Goal: Book appointment/travel/reservation

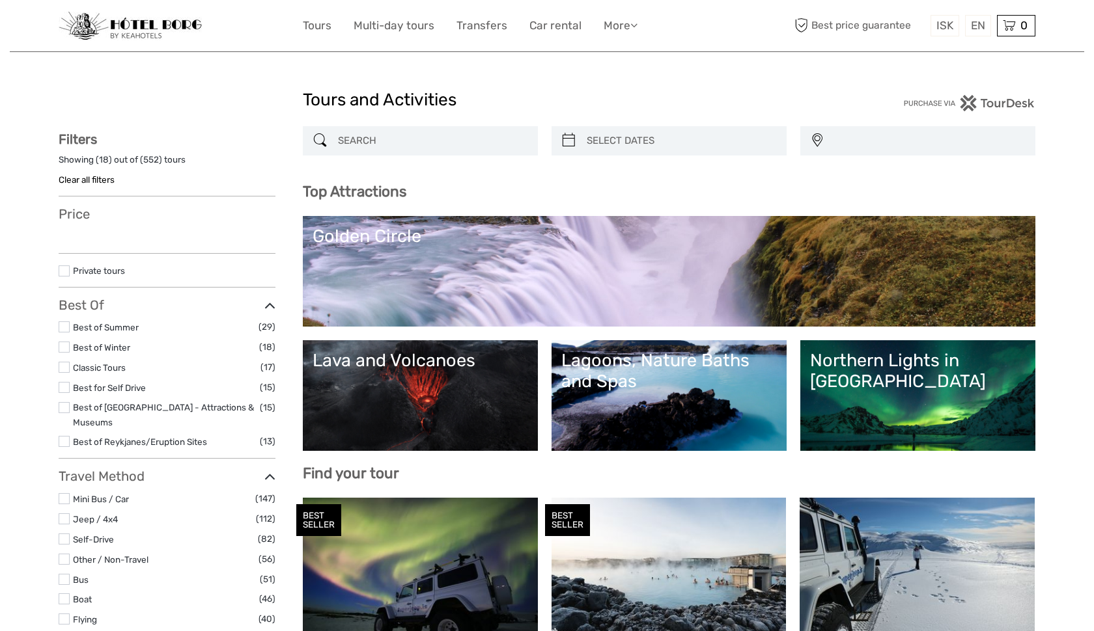
select select
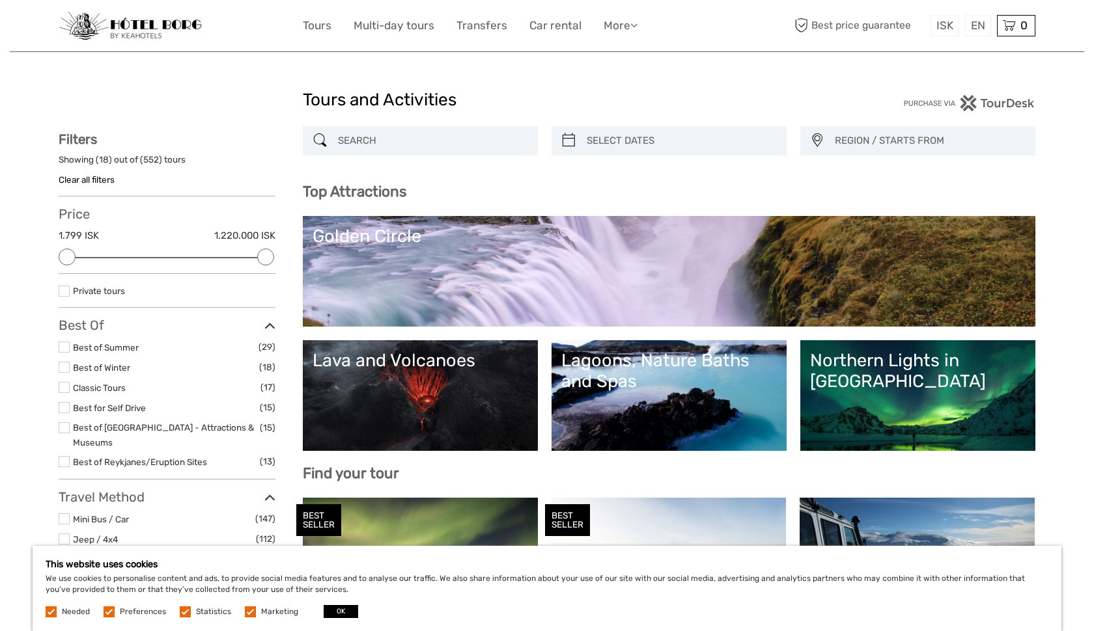
click at [497, 240] on div "Golden Circle" at bounding box center [668, 236] width 713 height 21
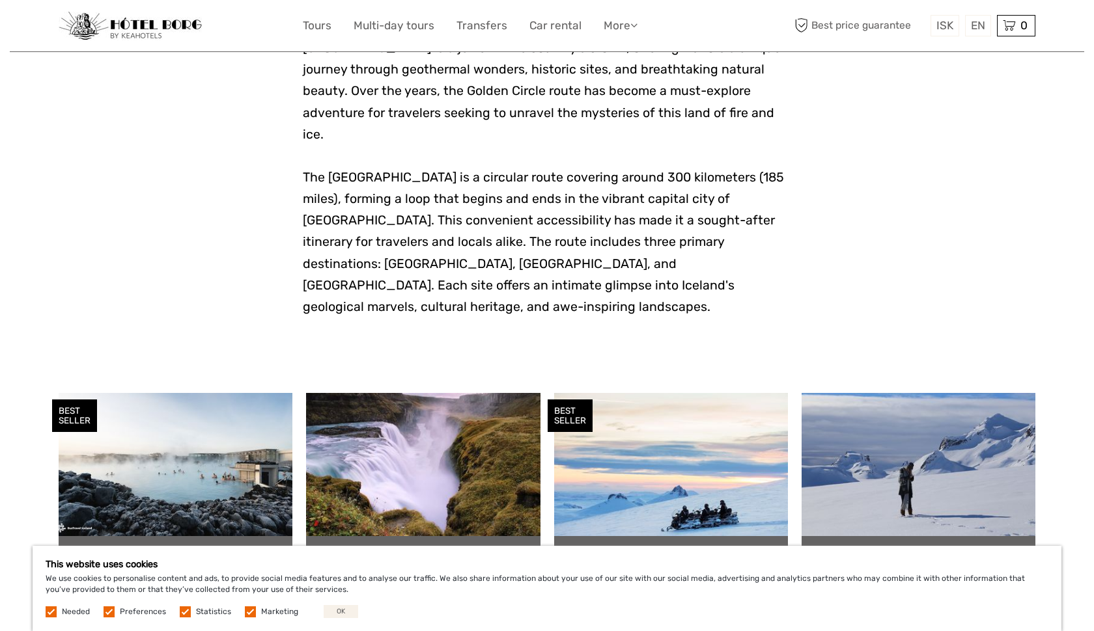
click at [344, 611] on button "OK" at bounding box center [341, 611] width 35 height 13
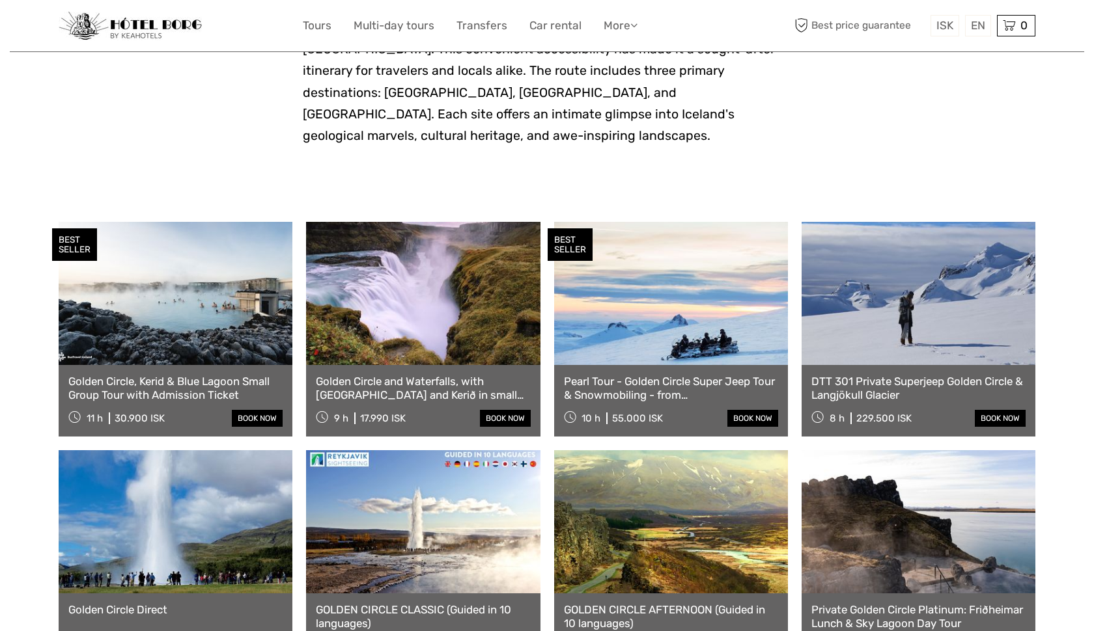
scroll to position [527, 0]
click at [643, 374] on link "Pearl Tour - Golden Circle Super Jeep Tour & Snowmobiling - from Reykjavik" at bounding box center [671, 387] width 214 height 27
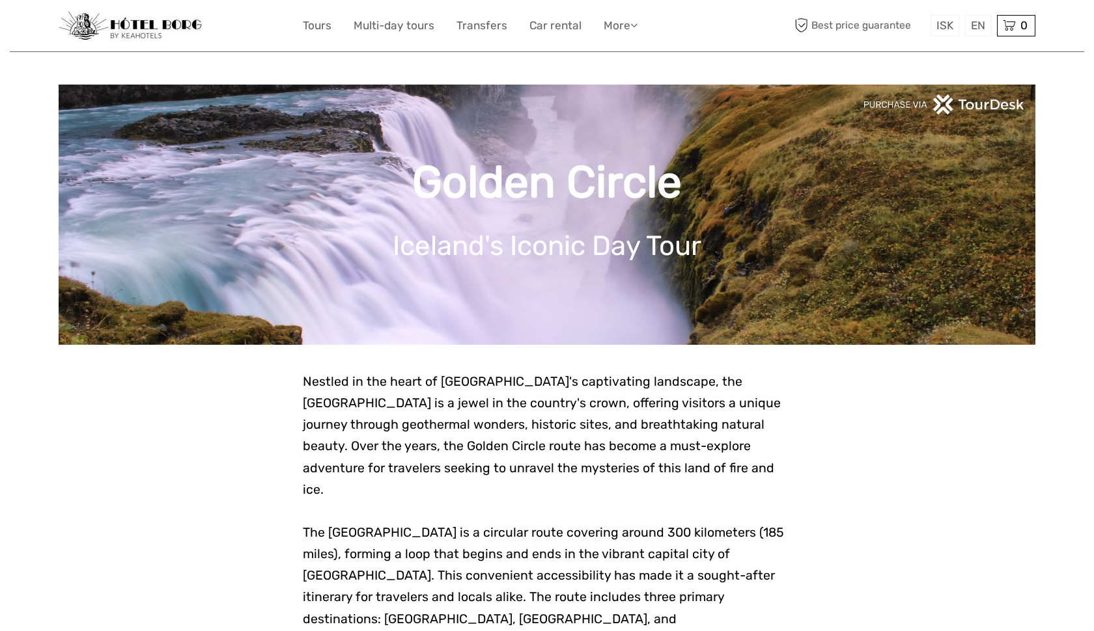
scroll to position [0, 0]
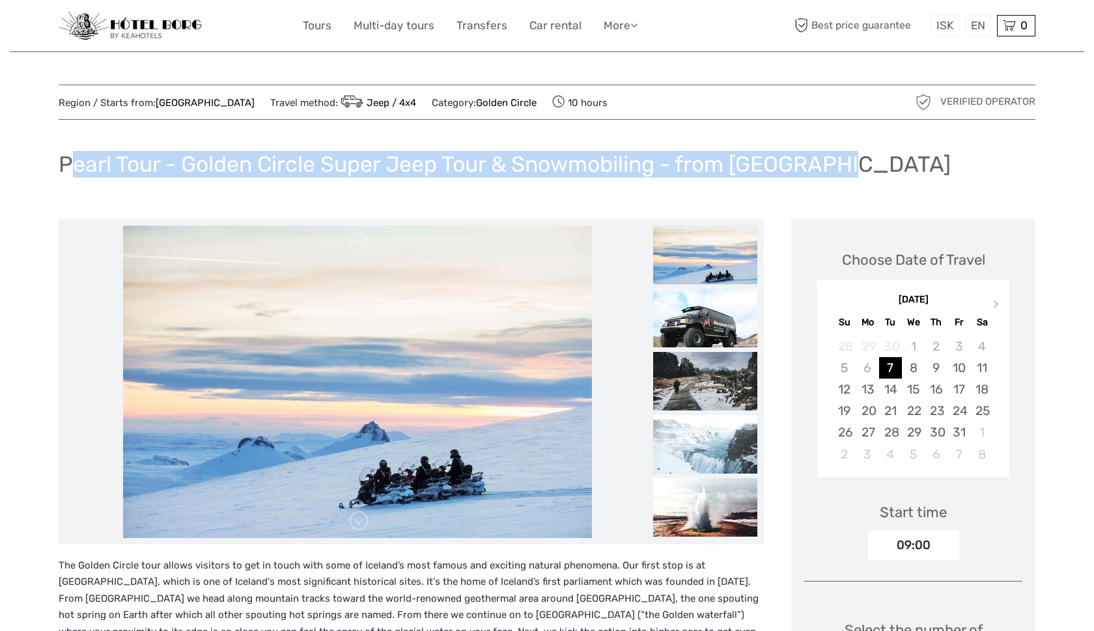
drag, startPoint x: 62, startPoint y: 163, endPoint x: 829, endPoint y: 173, distance: 766.9
click at [829, 173] on h1 "Pearl Tour - Golden Circle Super Jeep Tour & Snowmobiling - from Reykjavik" at bounding box center [505, 164] width 892 height 27
copy h1 "Pearl Tour - Golden Circle Super Jeep Tour & Snowmobiling - from Reykjavik"
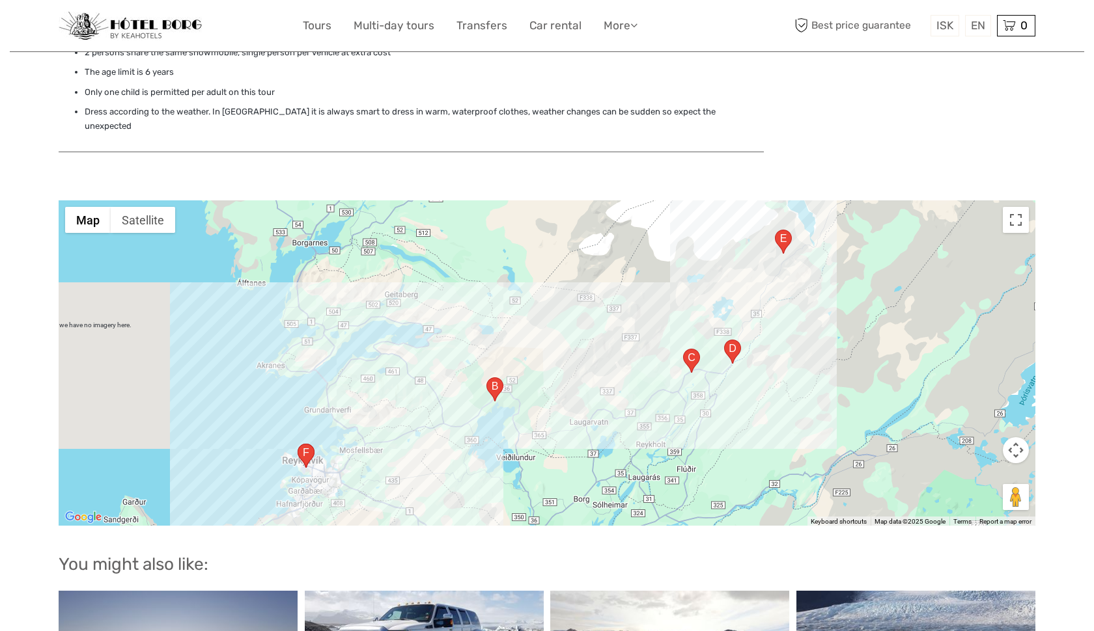
scroll to position [1152, 0]
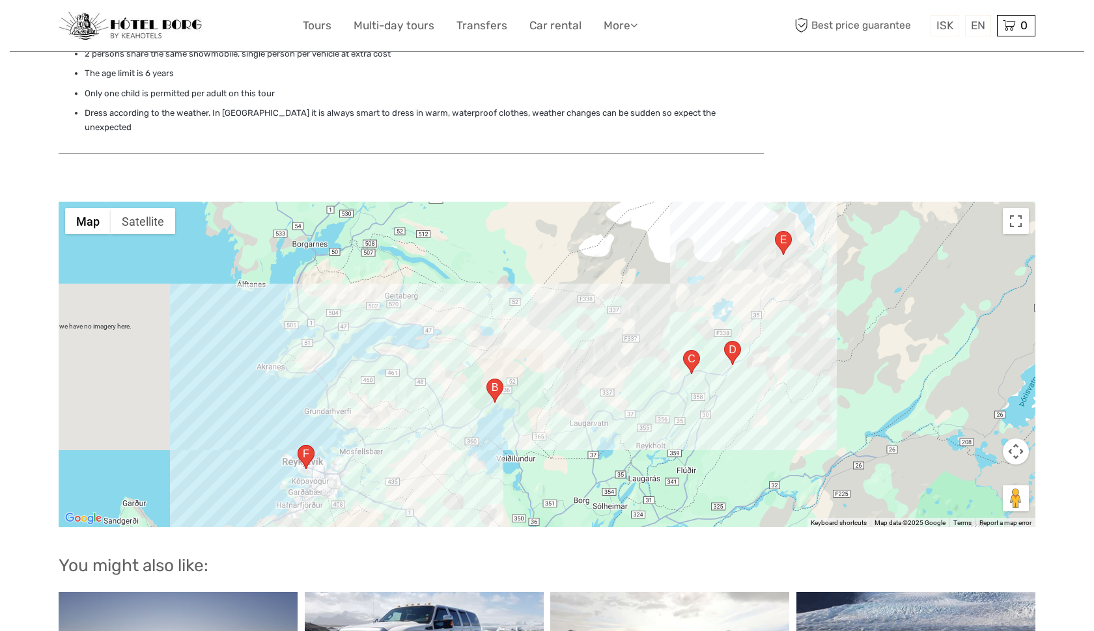
click at [297, 445] on area "Hlíðarendi 6, 102 Reykjavík, Iceland" at bounding box center [297, 445] width 0 height 0
click at [486, 379] on area "Hakið 1, 806, Iceland" at bounding box center [486, 379] width 0 height 0
click at [683, 350] on area "Haukadalur, 35, 806, Iceland" at bounding box center [683, 350] width 0 height 0
click at [724, 341] on area "Gullfossvegur, 806, Iceland" at bounding box center [724, 341] width 0 height 0
click at [775, 231] on area "336, 806, Iceland" at bounding box center [775, 231] width 0 height 0
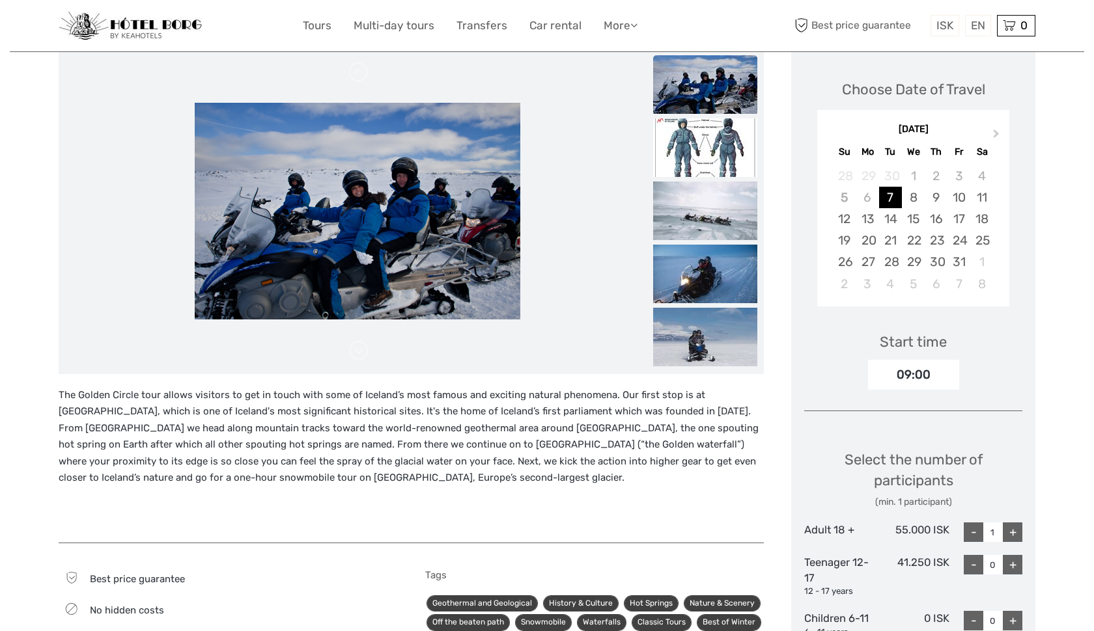
scroll to position [171, 0]
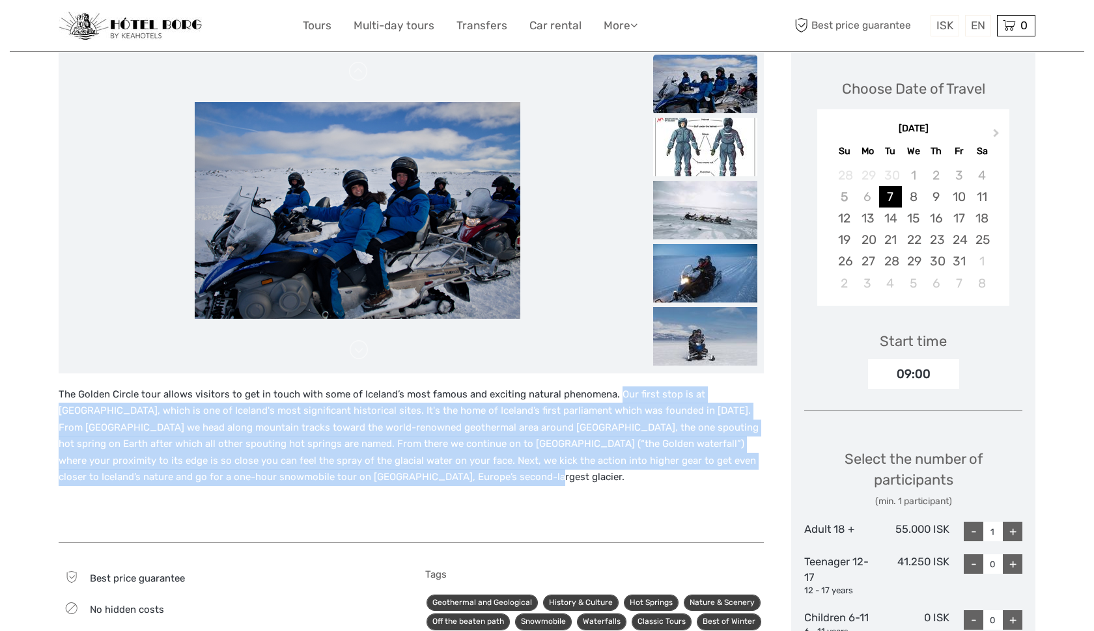
drag, startPoint x: 615, startPoint y: 393, endPoint x: 634, endPoint y: 478, distance: 88.0
click at [634, 478] on p "The Golden Circle tour allows visitors to get in touch with some of Iceland’s m…" at bounding box center [411, 437] width 705 height 100
copy p "Our first stop is at Þingvellir National Park, which is one of Iceland's most s…"
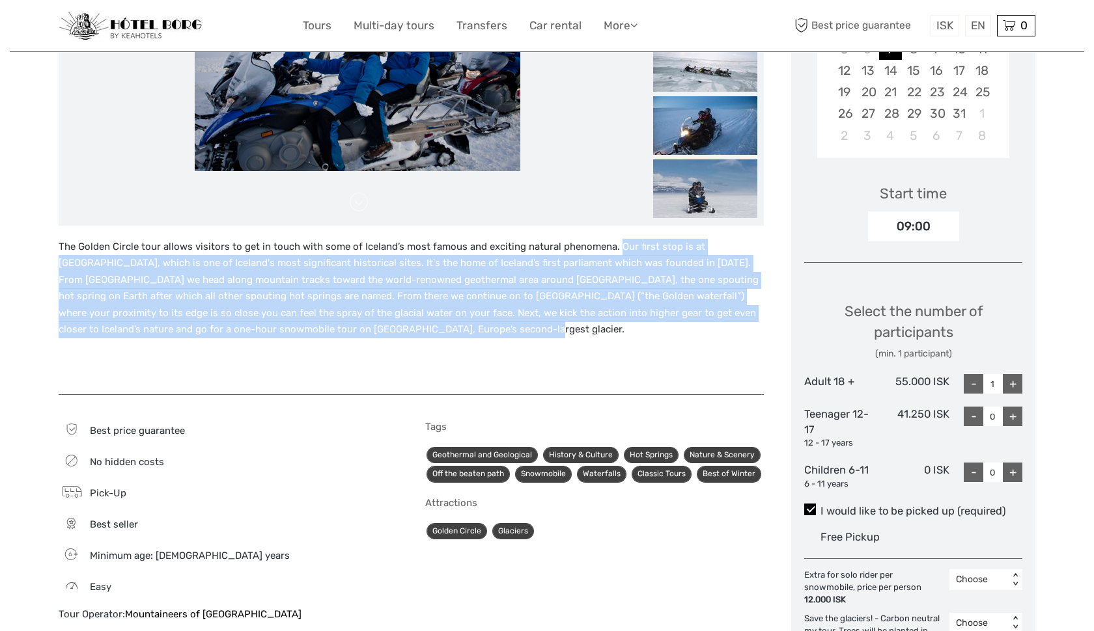
scroll to position [330, 0]
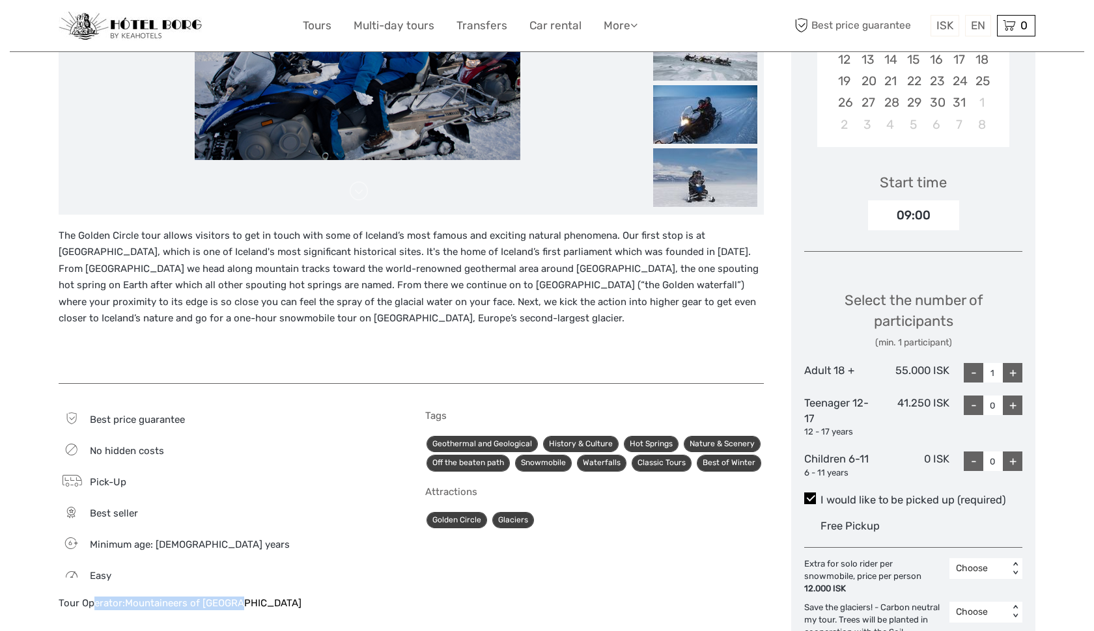
drag, startPoint x: 60, startPoint y: 598, endPoint x: 238, endPoint y: 600, distance: 178.4
click at [238, 600] on div "Tour Operator: Mountaineers of Iceland" at bounding box center [228, 604] width 339 height 14
copy div "Tour Operator: Mountaineers of Iceland"
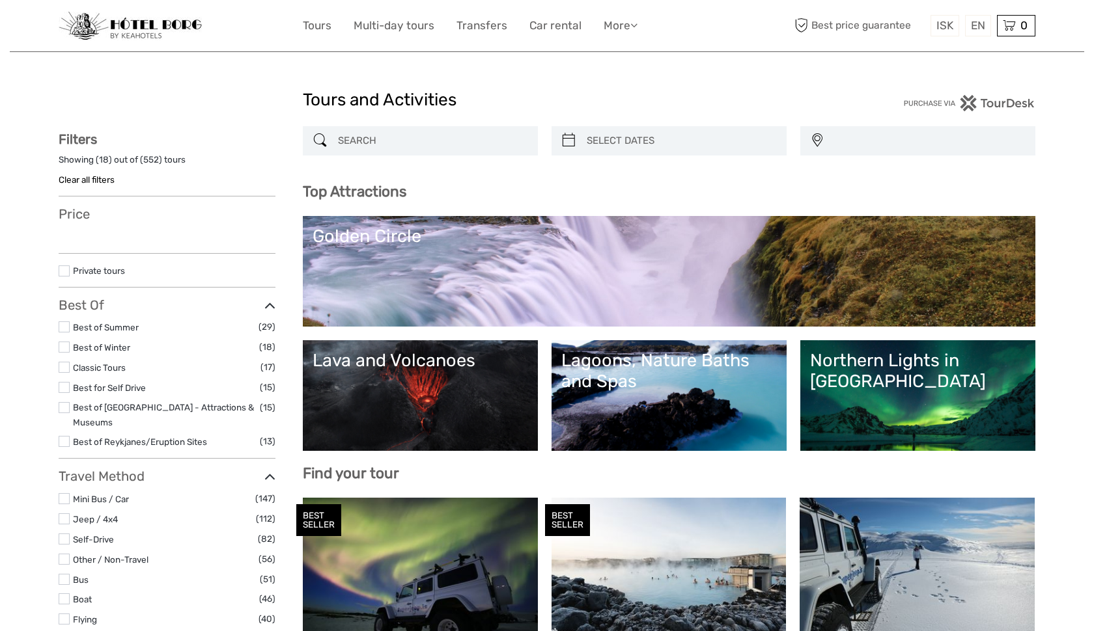
select select
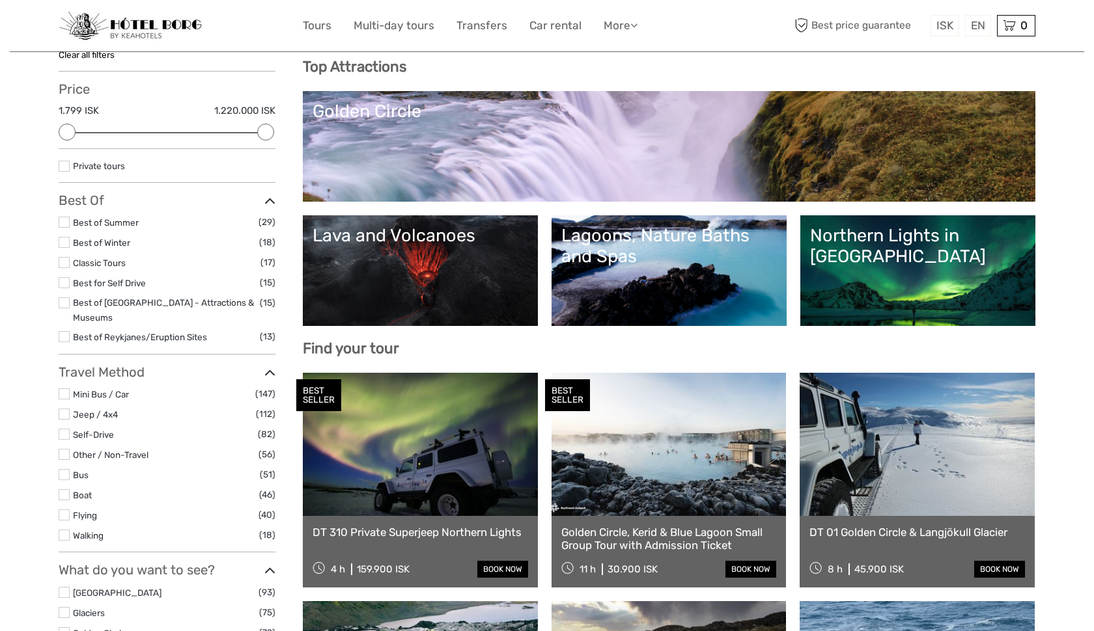
scroll to position [133, 0]
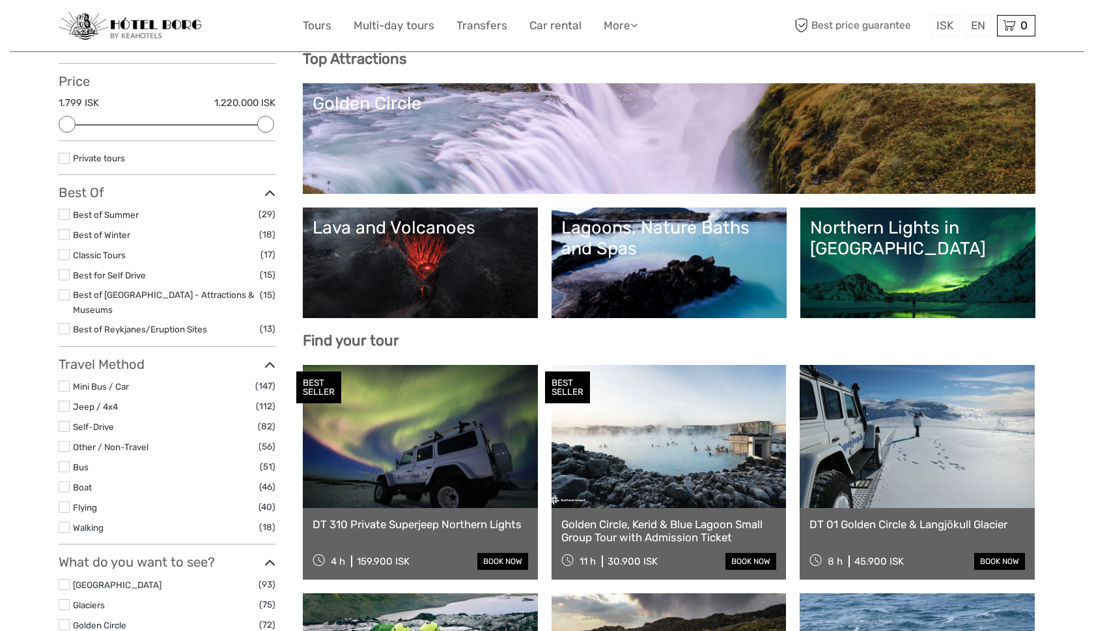
click at [448, 268] on link "Lava and Volcanoes" at bounding box center [419, 262] width 215 height 91
click at [441, 148] on link "Golden Circle" at bounding box center [668, 138] width 713 height 91
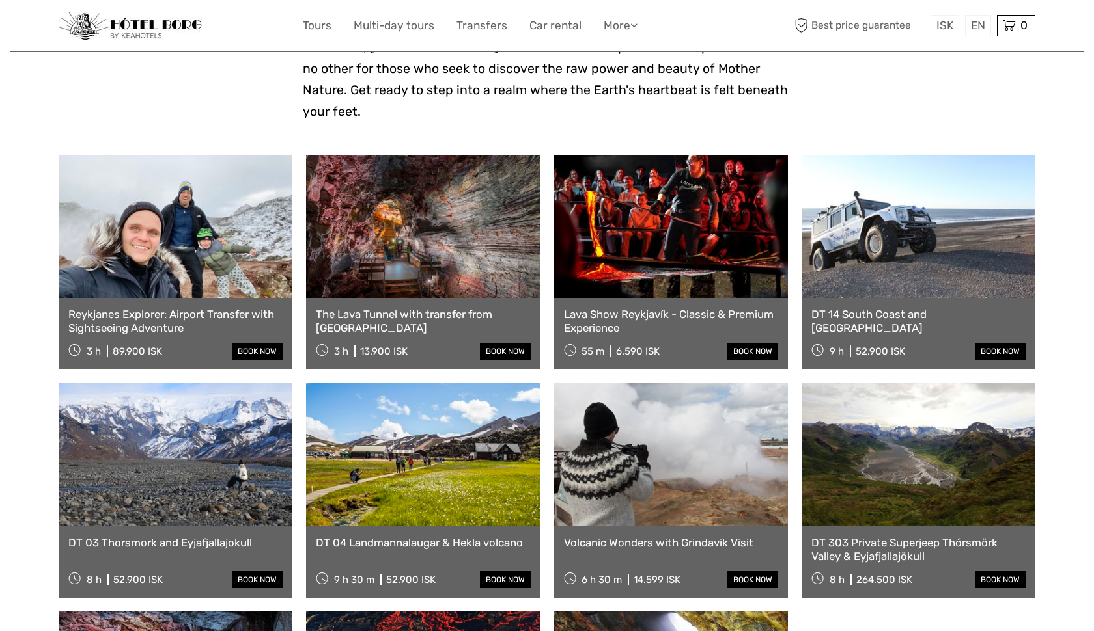
scroll to position [443, 0]
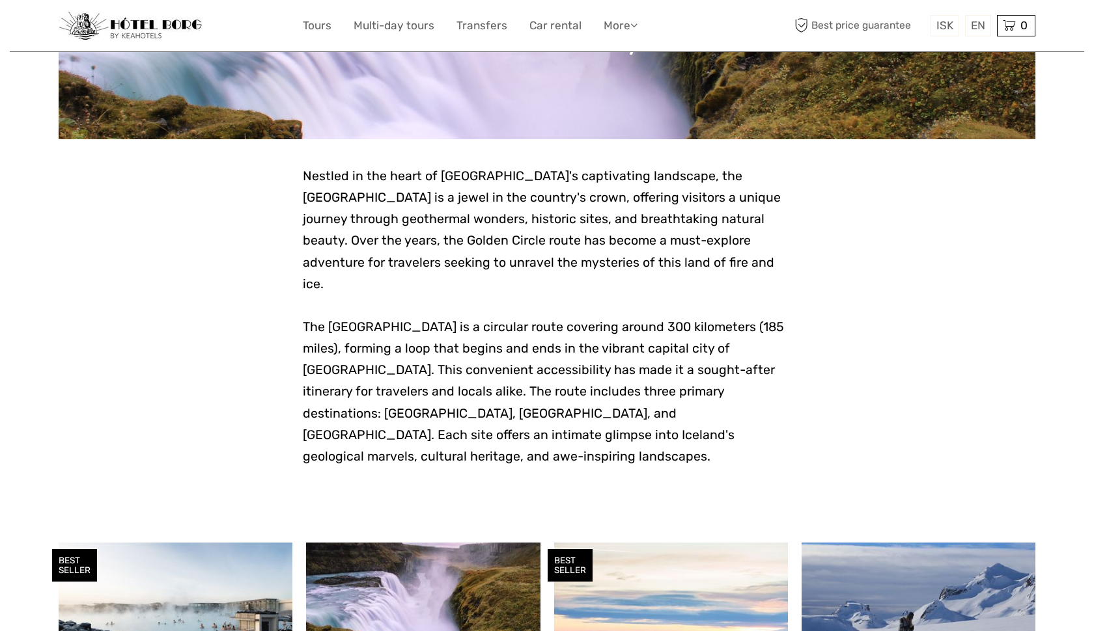
scroll to position [1, 0]
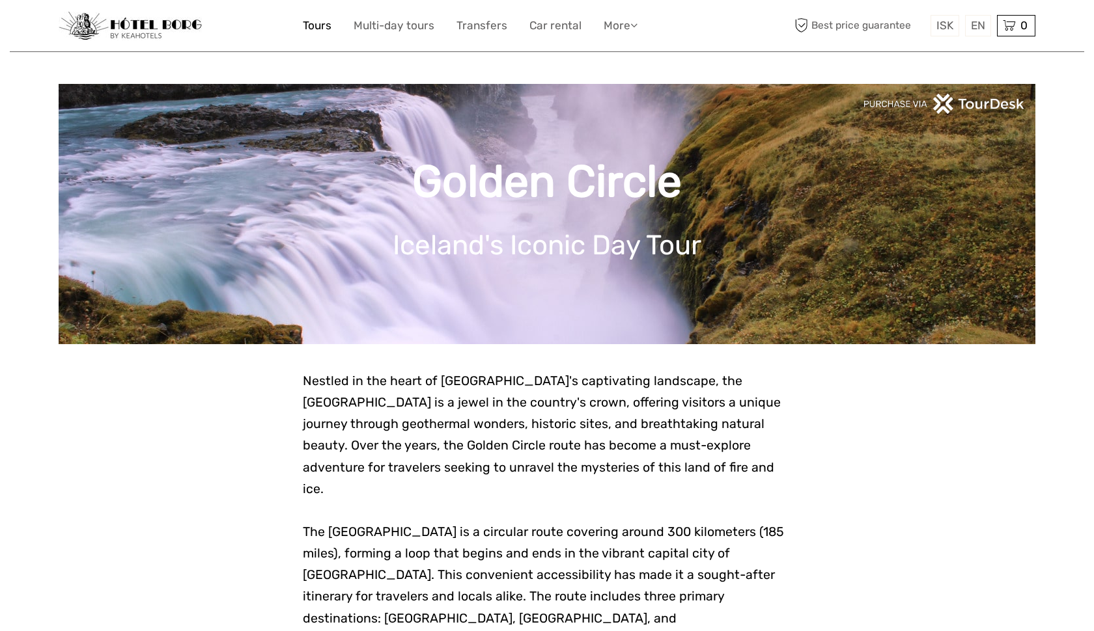
click at [316, 26] on link "Tours" at bounding box center [317, 25] width 29 height 19
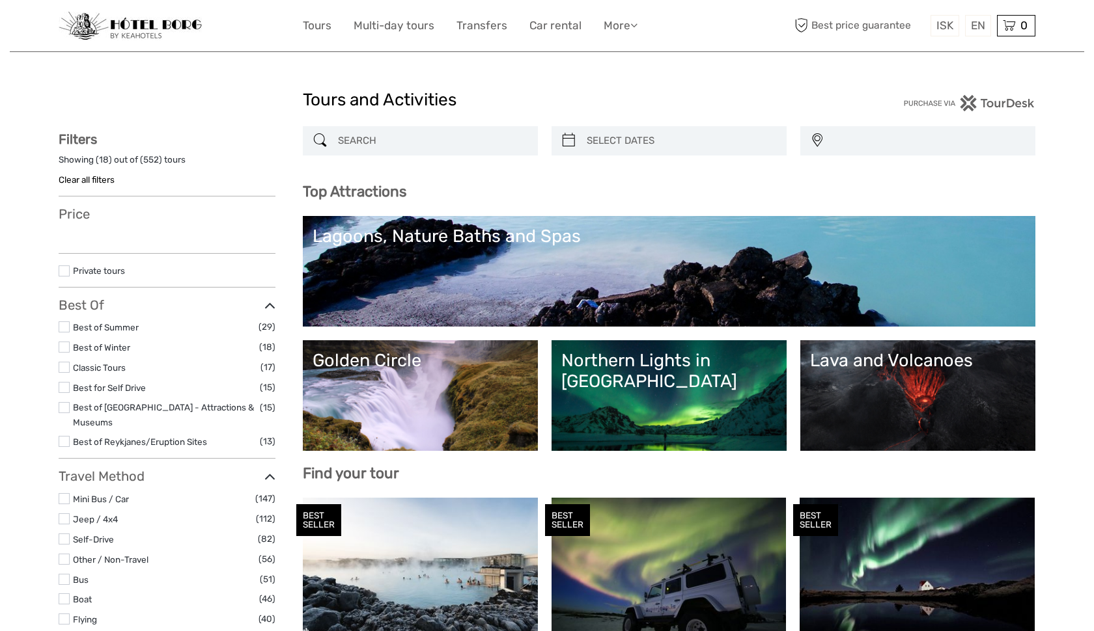
select select
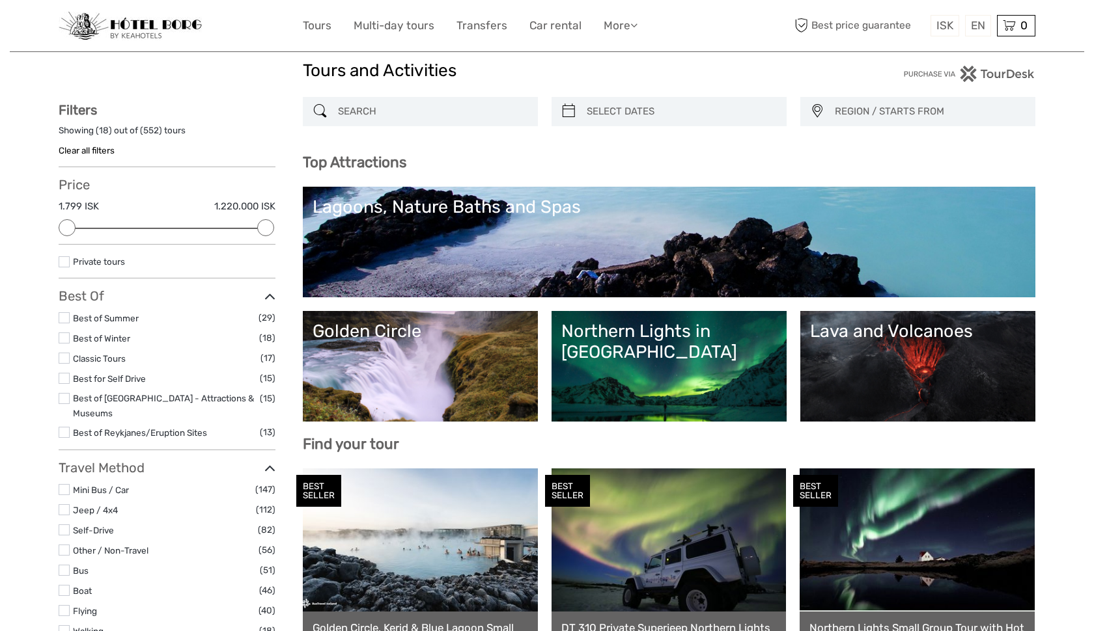
scroll to position [35, 0]
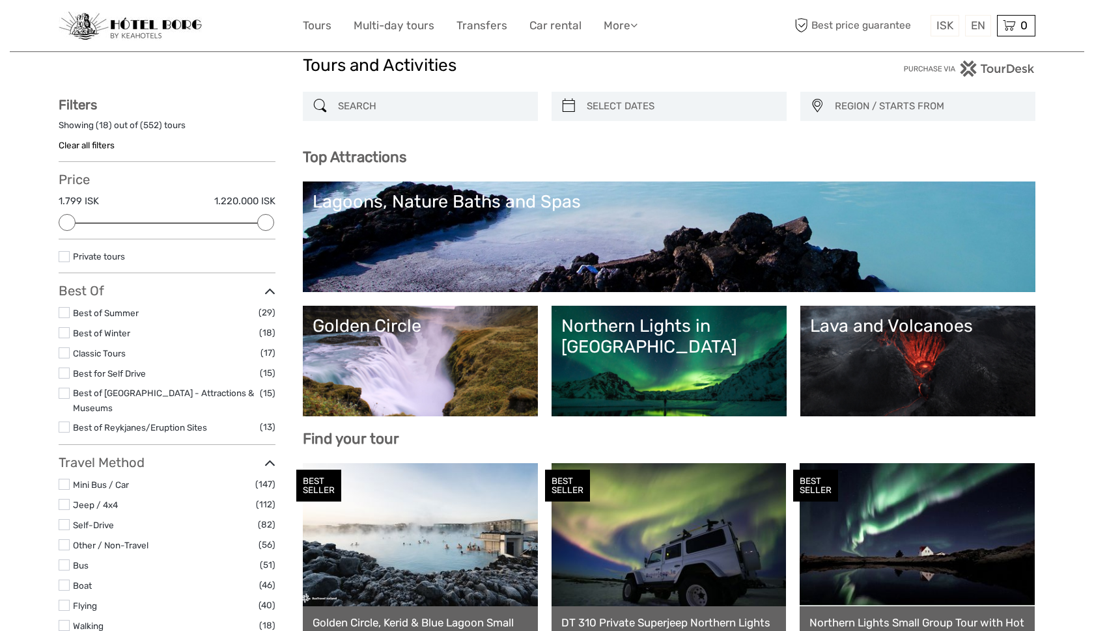
click at [64, 329] on label at bounding box center [64, 332] width 11 height 11
click at [0, 0] on input "checkbox" at bounding box center [0, 0] width 0 height 0
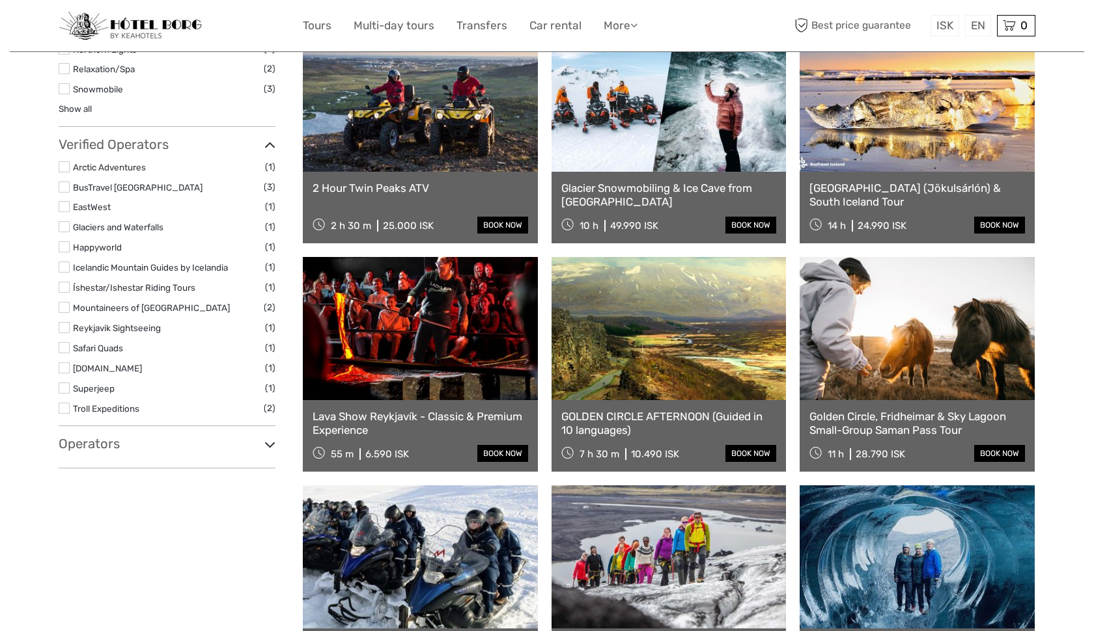
scroll to position [857, 0]
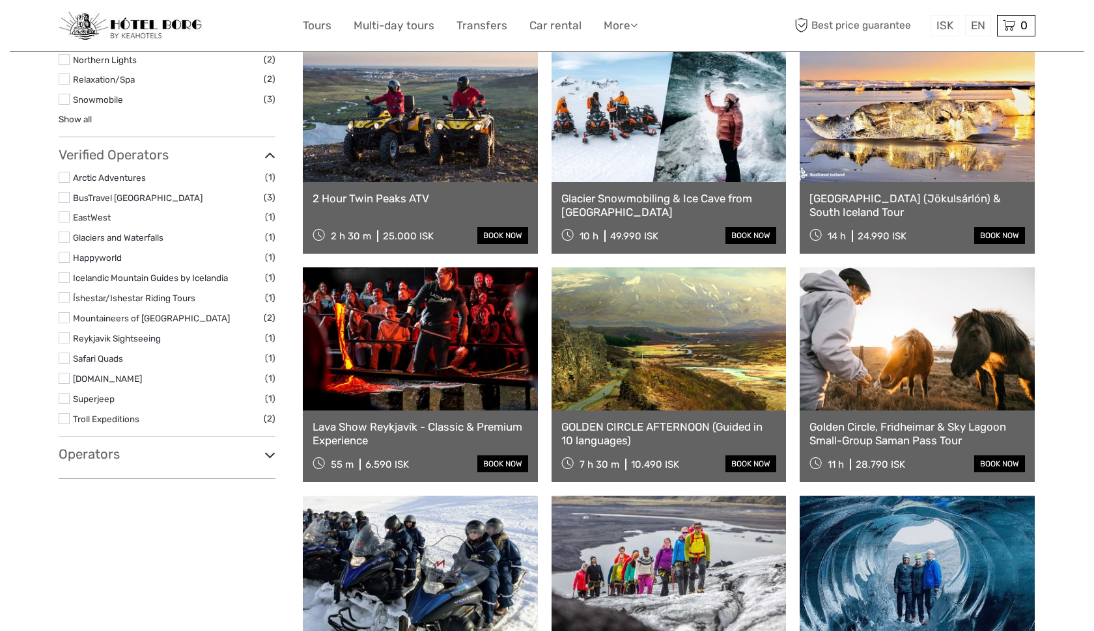
click at [402, 132] on link at bounding box center [420, 110] width 235 height 143
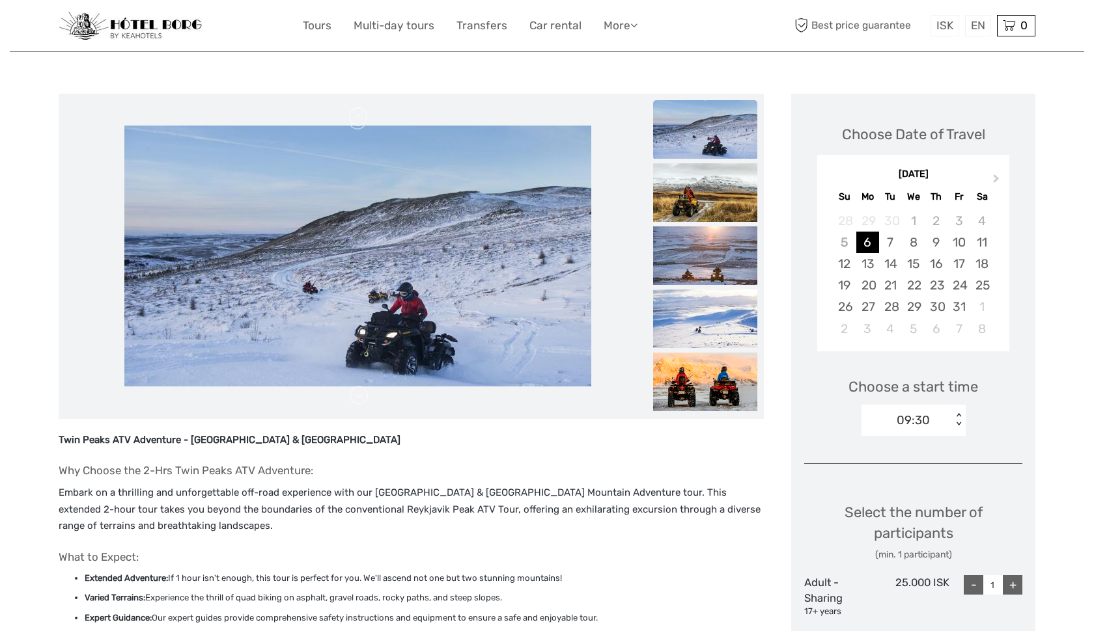
scroll to position [121, 0]
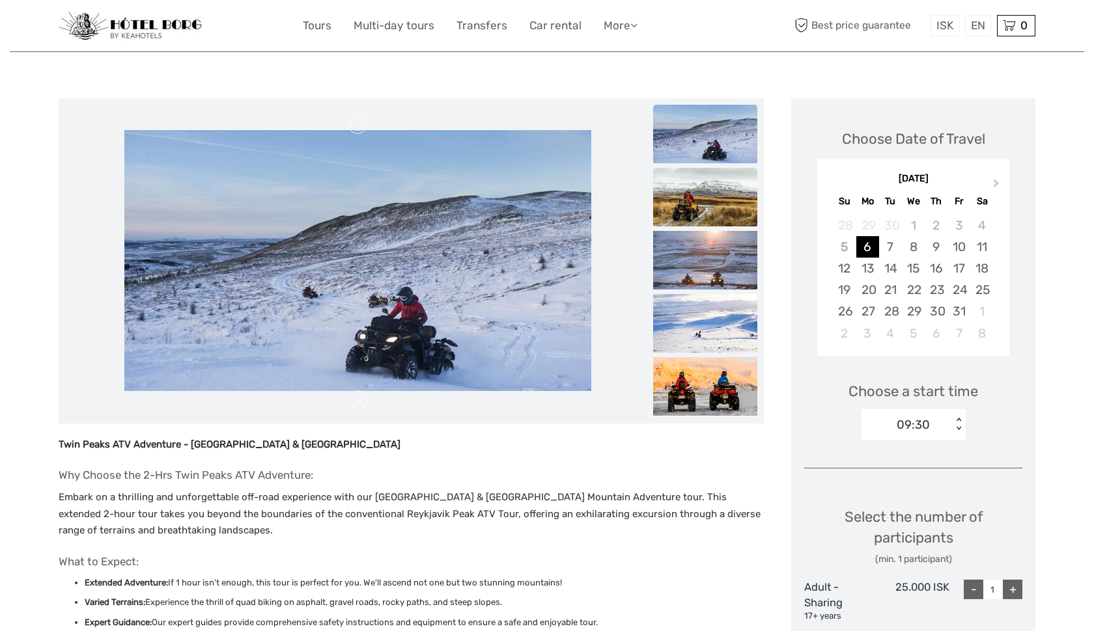
click at [713, 197] on img at bounding box center [705, 197] width 104 height 59
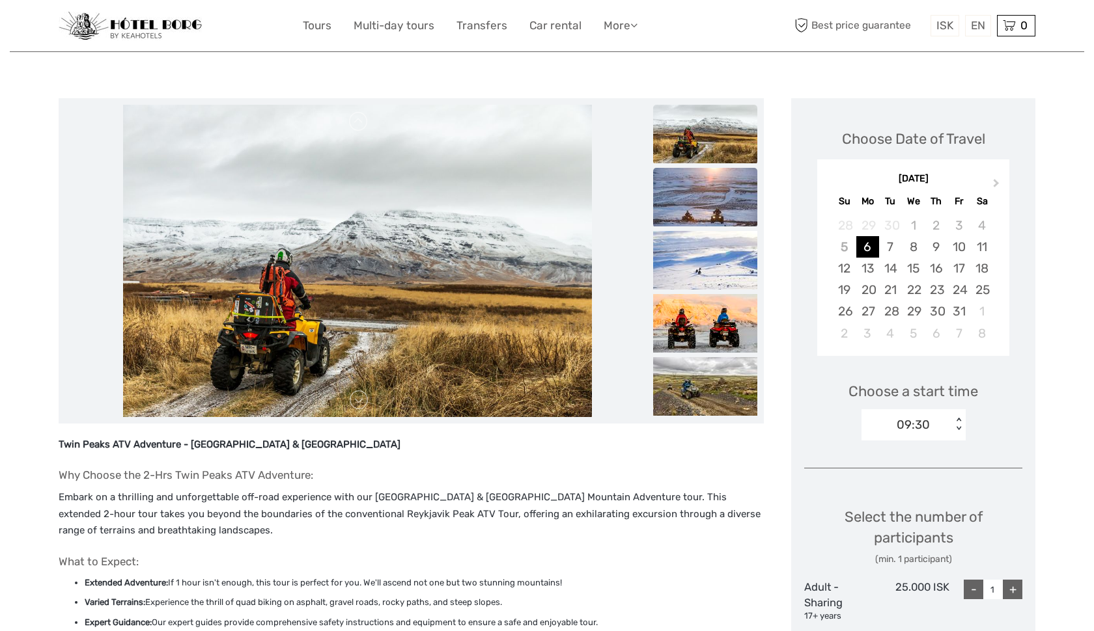
click at [717, 206] on img at bounding box center [705, 197] width 104 height 59
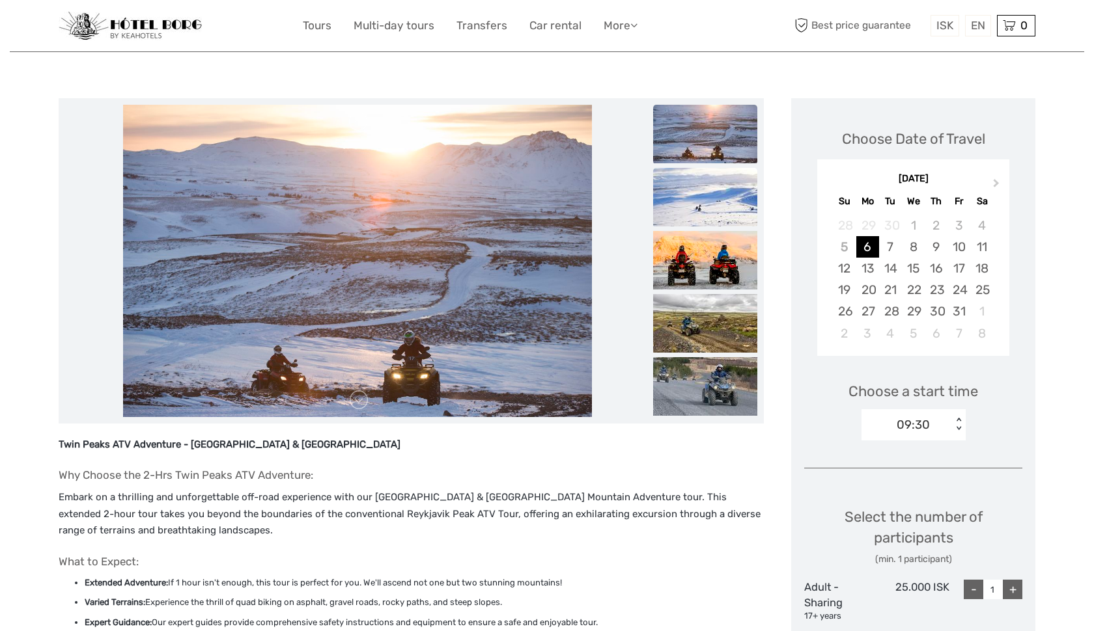
click at [714, 210] on img at bounding box center [705, 197] width 104 height 59
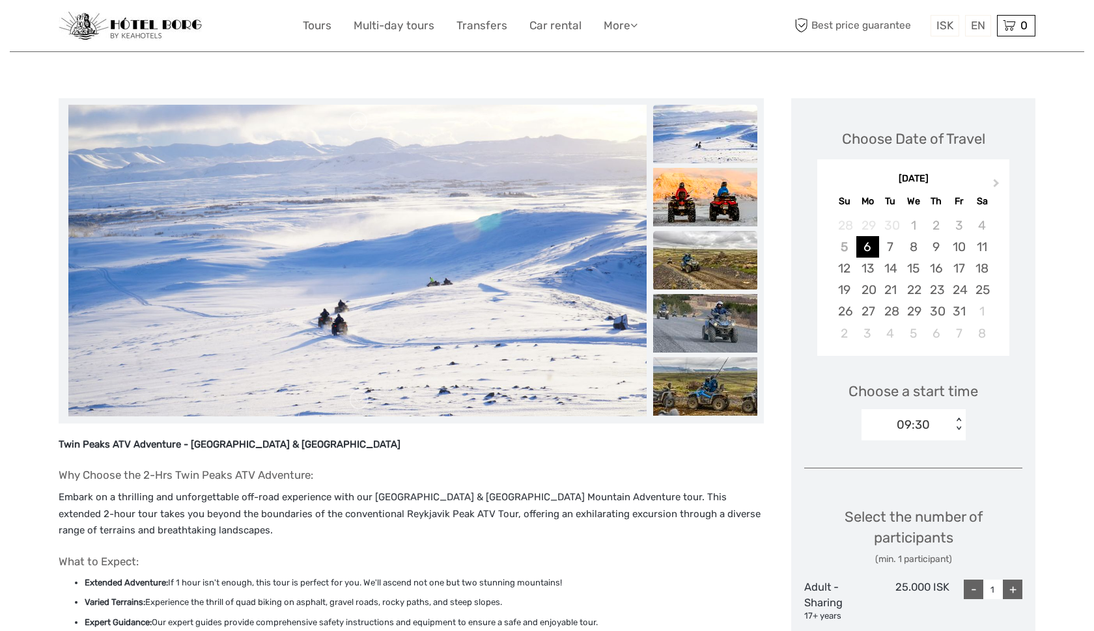
click at [717, 267] on img at bounding box center [705, 260] width 104 height 59
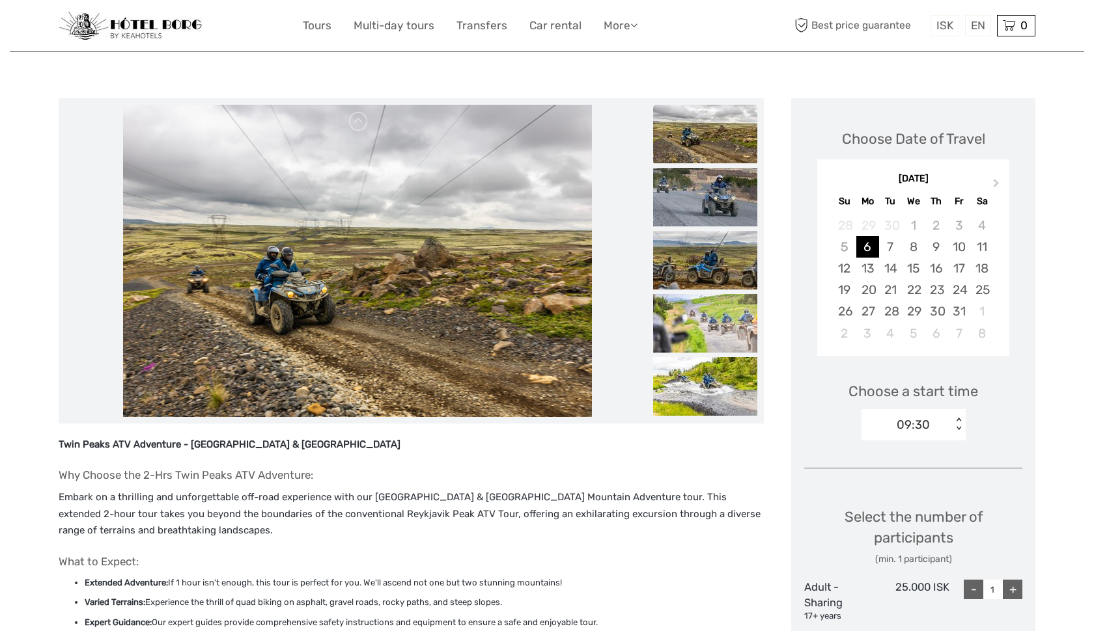
click at [717, 267] on img at bounding box center [705, 260] width 104 height 59
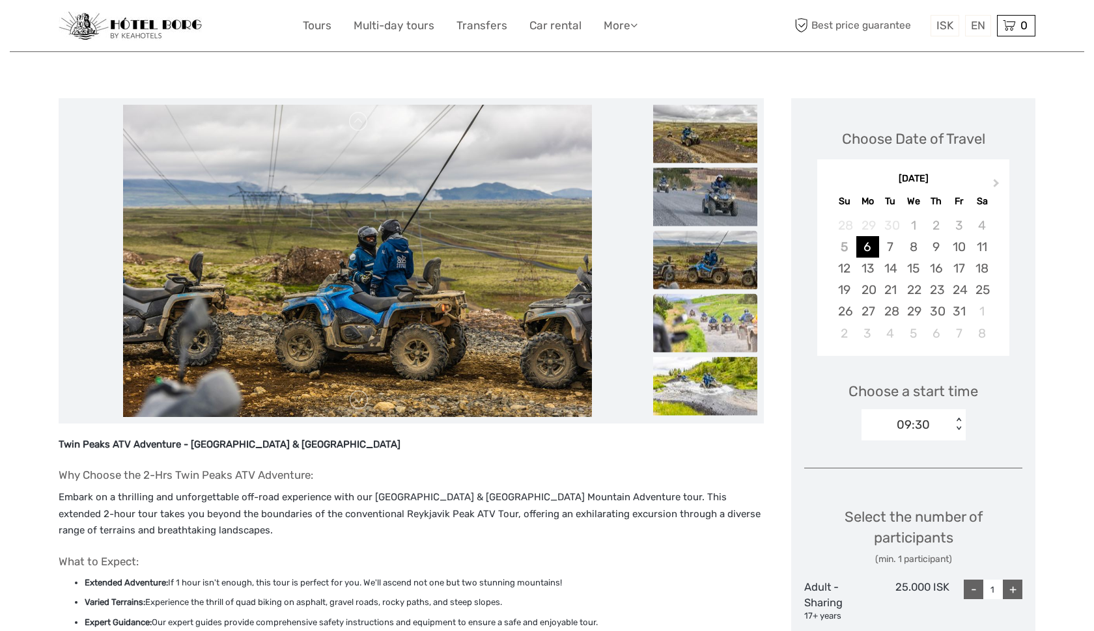
click at [717, 311] on img at bounding box center [705, 323] width 104 height 59
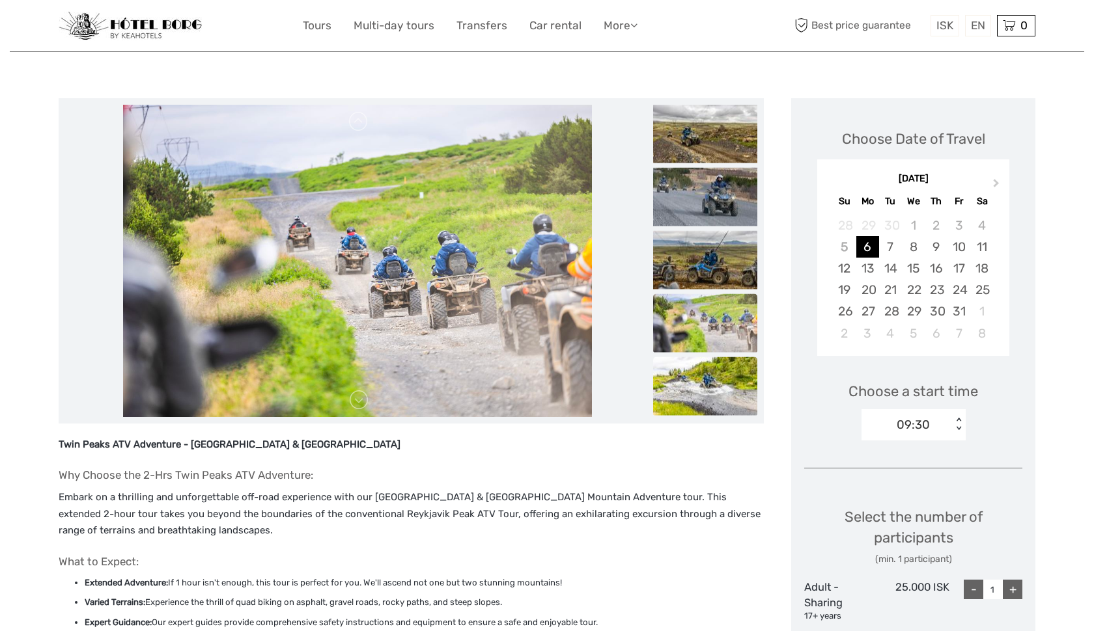
click at [714, 377] on img at bounding box center [705, 386] width 104 height 59
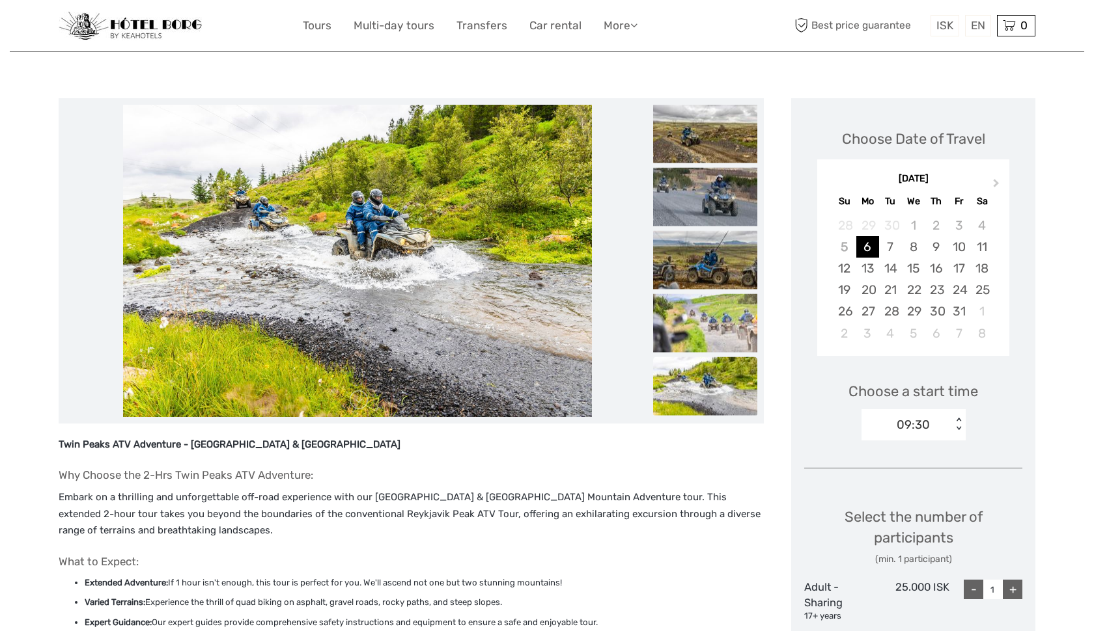
click at [711, 390] on img at bounding box center [705, 386] width 104 height 59
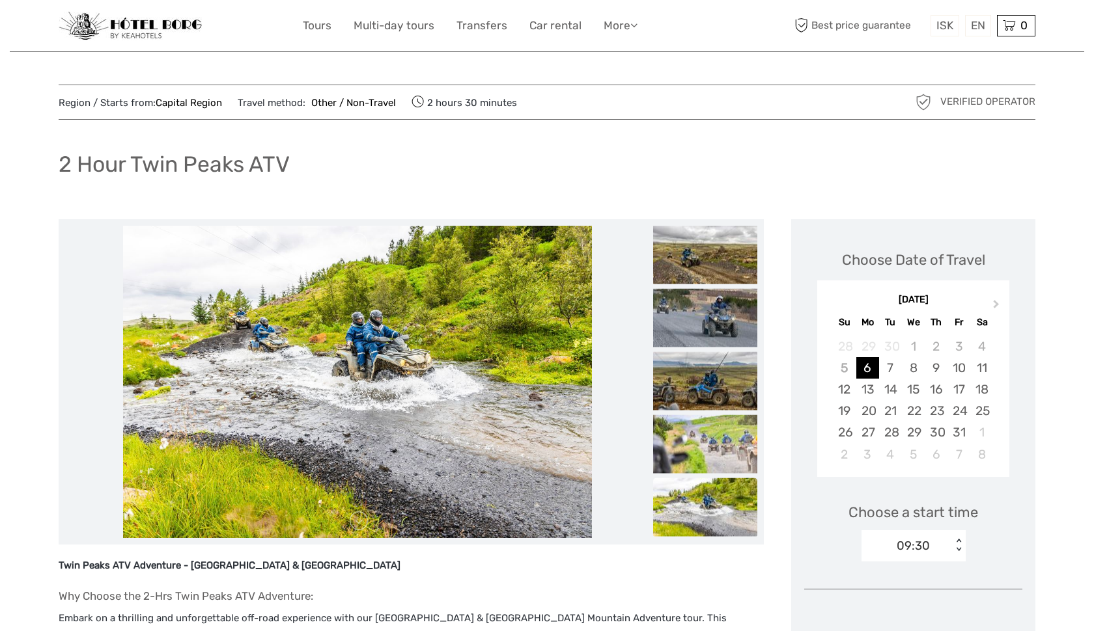
scroll to position [0, 0]
